Goal: Navigation & Orientation: Find specific page/section

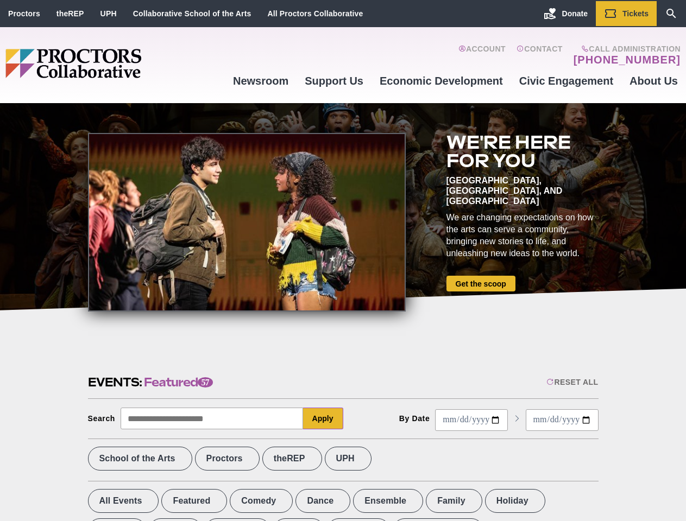
click at [343, 261] on div at bounding box center [247, 222] width 318 height 179
click at [571, 382] on div "Reset All" at bounding box center [572, 382] width 52 height 9
click at [323, 419] on button "Apply" at bounding box center [323, 419] width 40 height 22
